Goal: Task Accomplishment & Management: Manage account settings

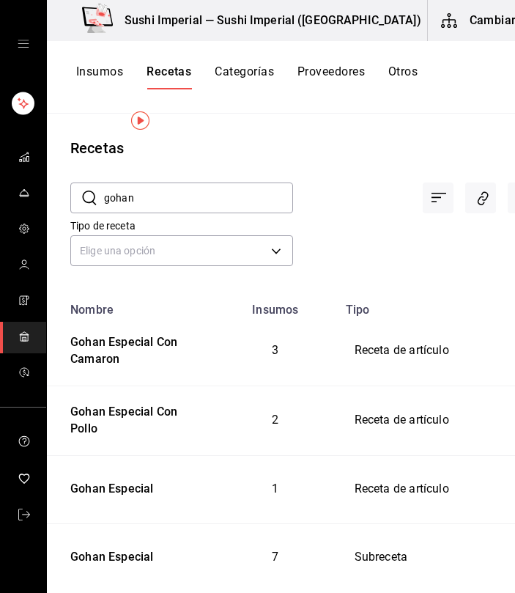
scroll to position [26, 0]
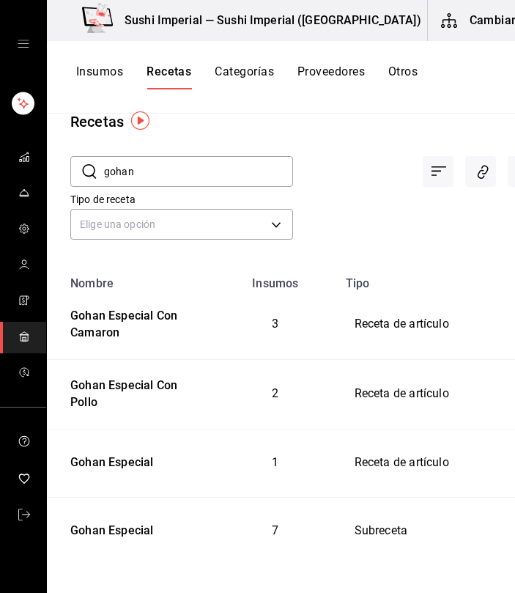
click at [103, 122] on div "Recetas" at bounding box center [96, 122] width 53 height 22
click at [127, 182] on input "gohan" at bounding box center [198, 171] width 189 height 29
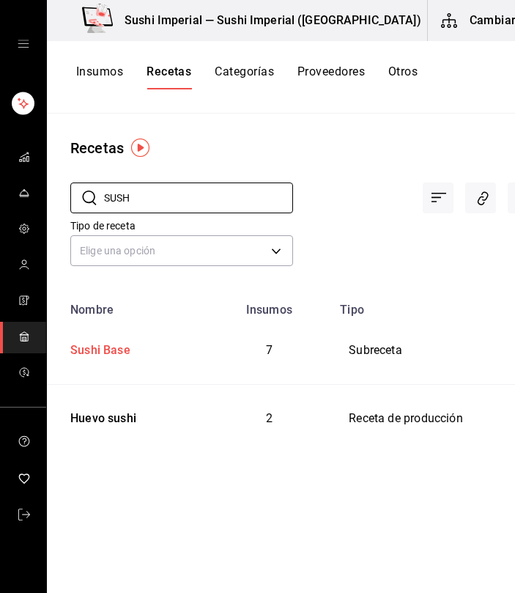
type input "SUSH"
click at [109, 348] on div "Sushi Base" at bounding box center [97, 347] width 66 height 23
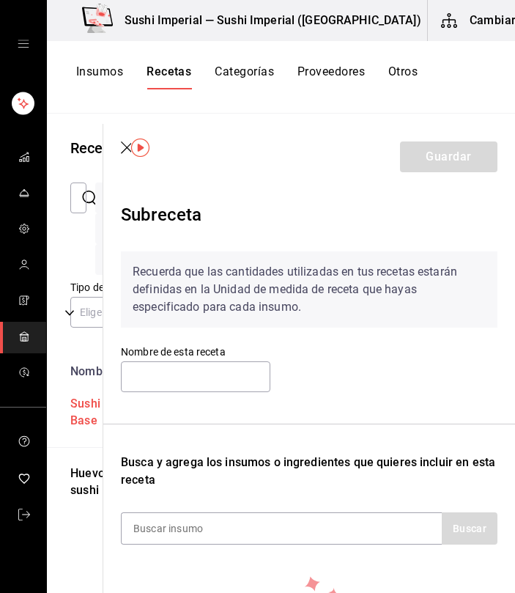
type input "Sushi Base"
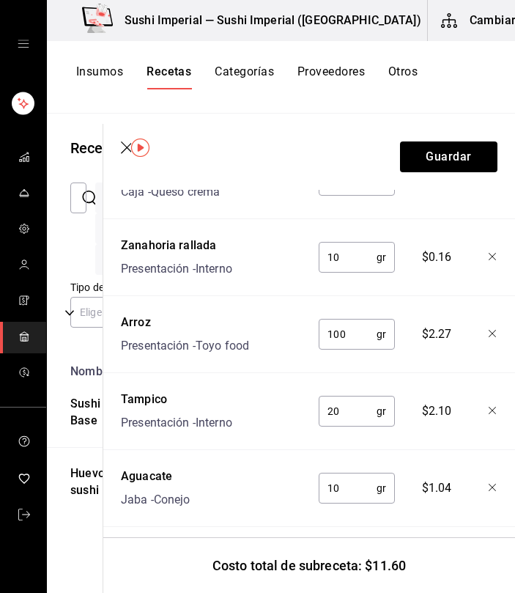
scroll to position [610, 0]
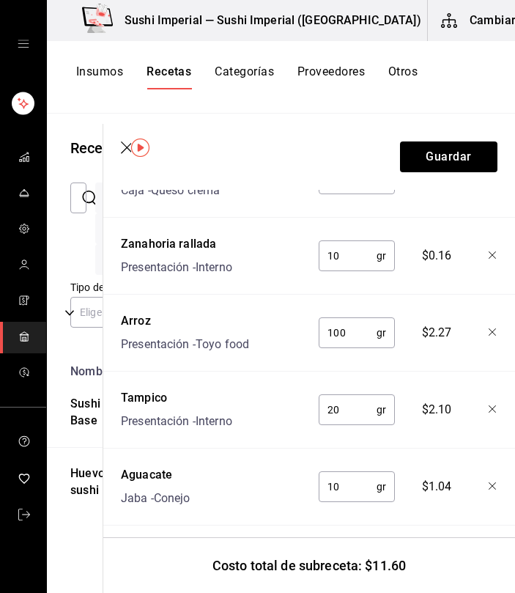
click at [124, 141] on header "Guardar" at bounding box center [309, 157] width 412 height 66
click at [125, 151] on icon "button" at bounding box center [128, 148] width 15 height 15
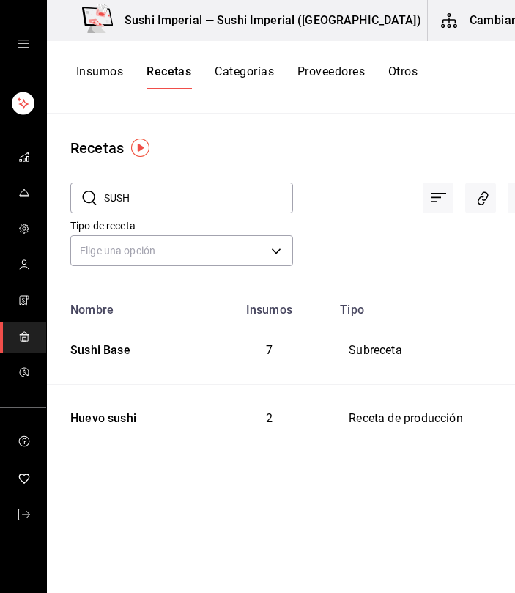
click at [119, 191] on input "SUSH" at bounding box center [198, 197] width 189 height 29
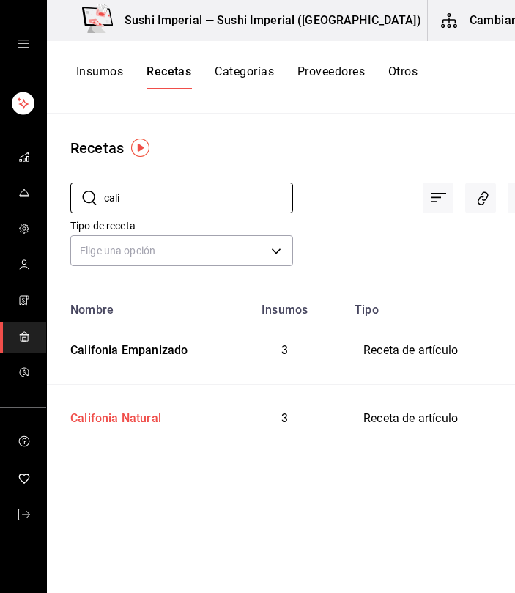
type input "cali"
click at [122, 415] on div "Califonia Natural" at bounding box center [112, 415] width 97 height 23
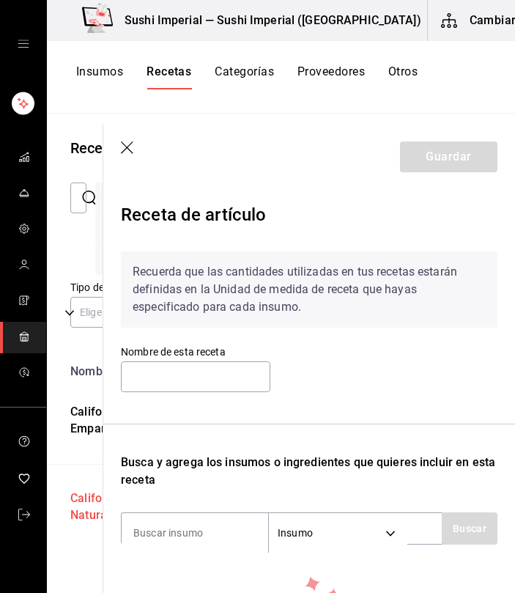
type input "Califonia Natural"
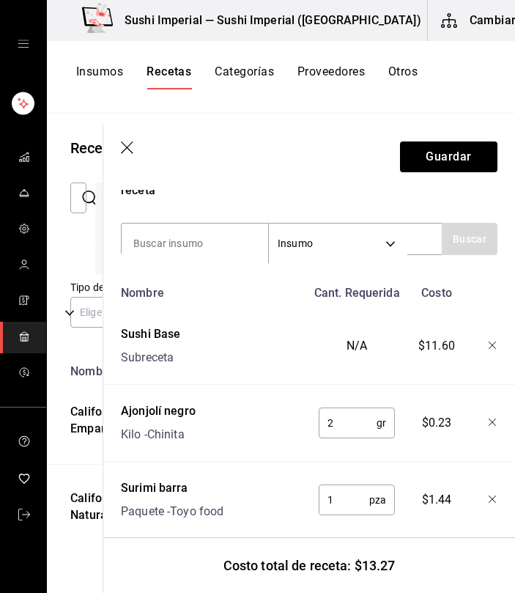
scroll to position [290, 0]
click at [124, 147] on icon "button" at bounding box center [128, 148] width 15 height 15
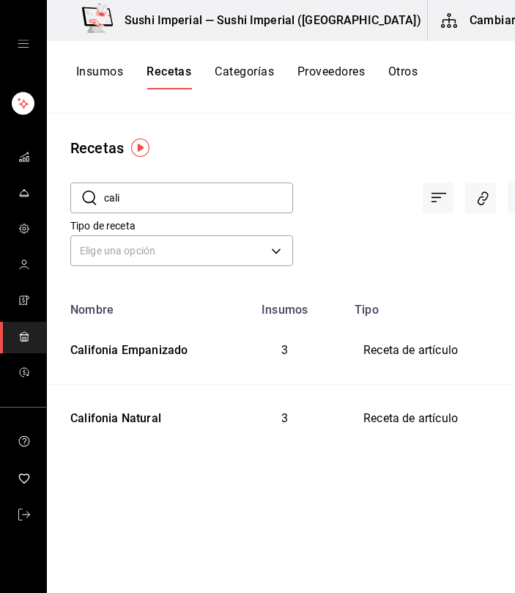
click at [259, 325] on td "3" at bounding box center [284, 350] width 122 height 68
click at [110, 192] on input "cali" at bounding box center [198, 197] width 189 height 29
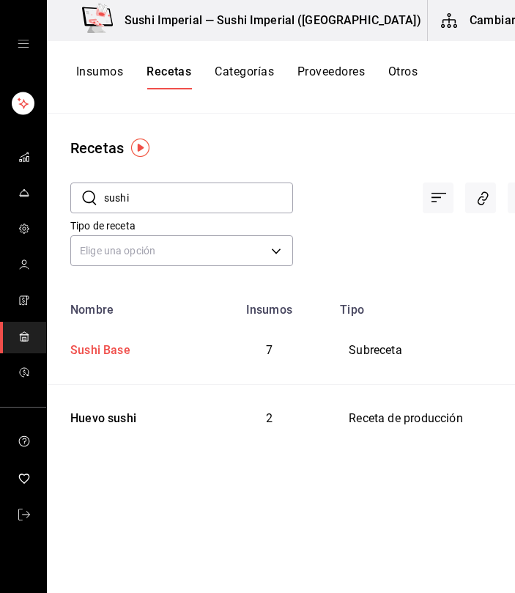
click at [108, 344] on div "Sushi Base" at bounding box center [97, 347] width 66 height 23
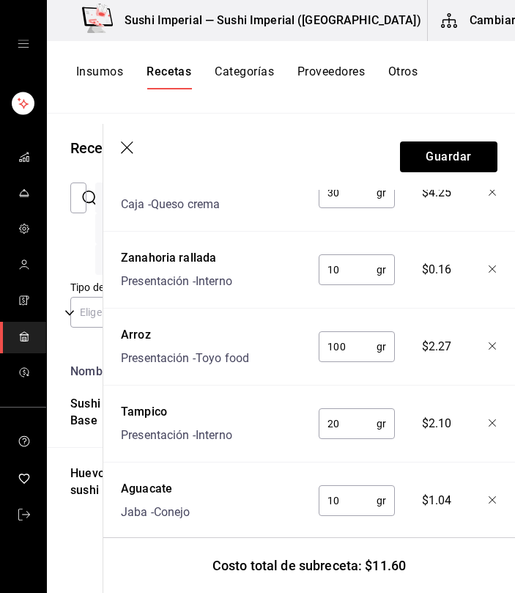
scroll to position [619, 0]
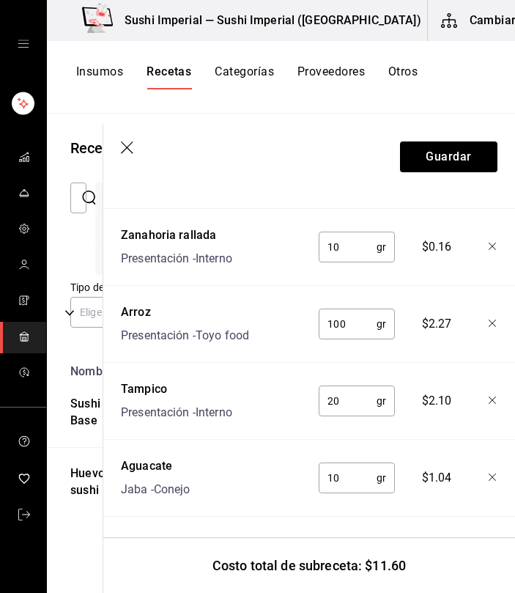
click at [126, 141] on icon "button" at bounding box center [128, 148] width 15 height 15
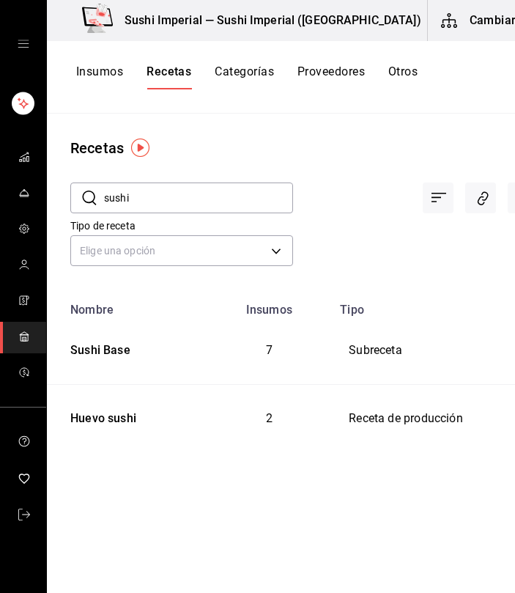
click at [116, 194] on input "sushi" at bounding box center [198, 197] width 189 height 29
type input "chicke"
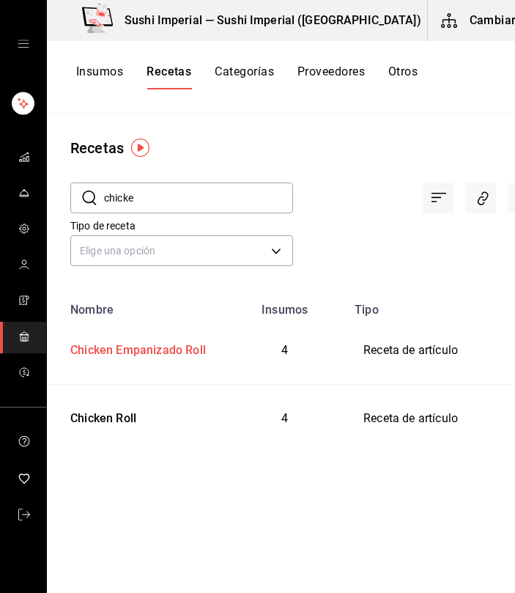
click at [98, 345] on div "Chicken Empanizado Roll" at bounding box center [134, 347] width 141 height 23
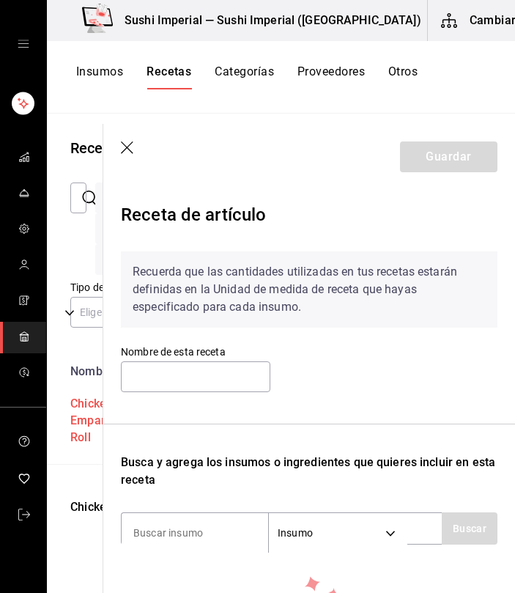
type input "Chicken Empanizado Roll"
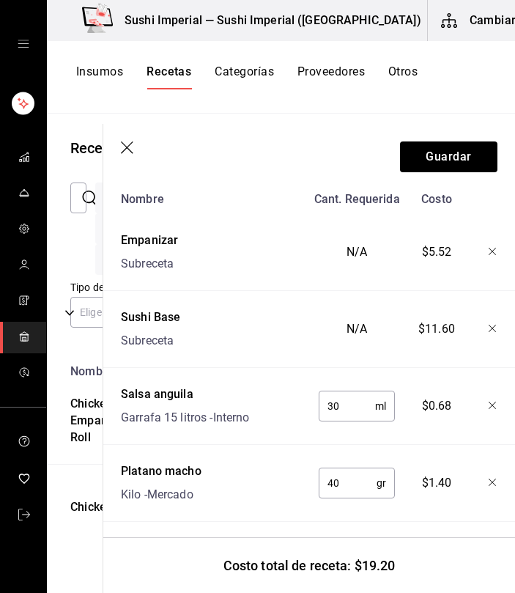
scroll to position [388, 0]
